Goal: Task Accomplishment & Management: Complete application form

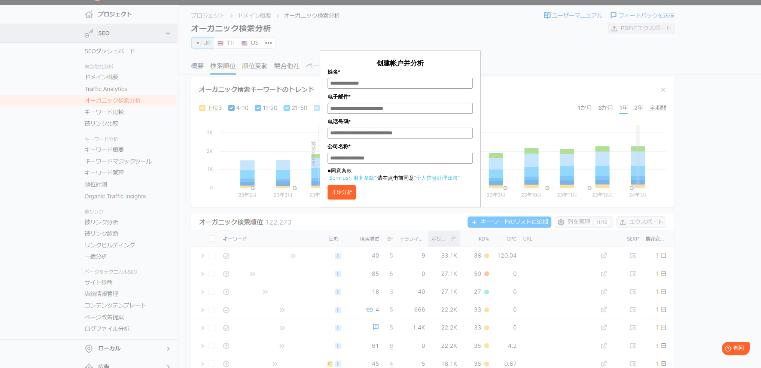
click at [549, 45] on div "创建帐户并分析 姓名* 电子邮件* 电话号码* 公司名称* ■同意条款 “Semrush 服务条款” 请在点击前同意 “个人信息处理政策” 开始分析" at bounding box center [400, 108] width 374 height 198
click at [352, 193] on font "开始分析" at bounding box center [341, 192] width 21 height 6
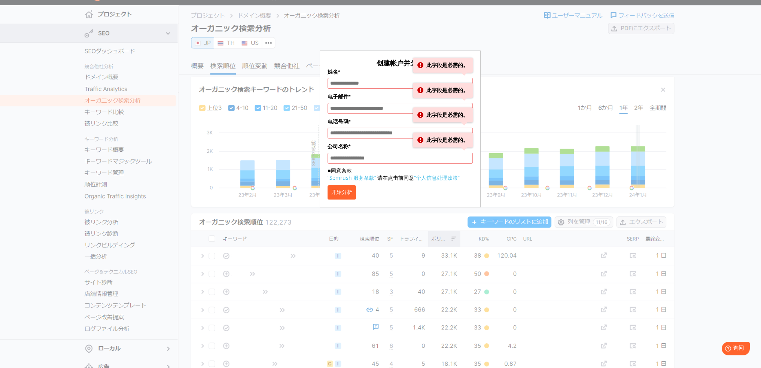
click at [497, 64] on div "创建帐户并分析 姓名* 此字段是必需的。 电子邮件* 此字段是必需的。 电话号码* 此字段是必需的。 公司名称* 此字段是必需的。 ■同意条款 “Semrus…" at bounding box center [400, 108] width 374 height 198
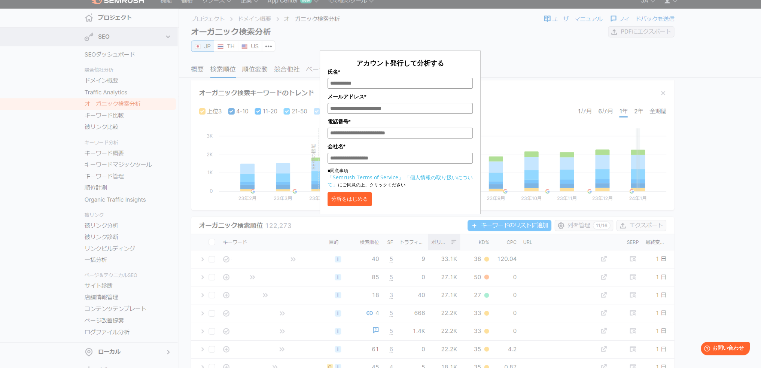
click at [251, 47] on div "アカウント発行して分析する 氏名* メールアドレス* 電話番号* 会社名* ■同意事項 「Semrush Terms of Service」 「個人情報の取り…" at bounding box center [400, 111] width 374 height 205
click at [532, 40] on div "アカウント発行して分析する 氏名* メールアドレス* 電話番号* 会社名* ■同意事項 「Semrush Terms of Service」 「個人情報の取り…" at bounding box center [400, 111] width 374 height 205
